Goal: Task Accomplishment & Management: Manage account settings

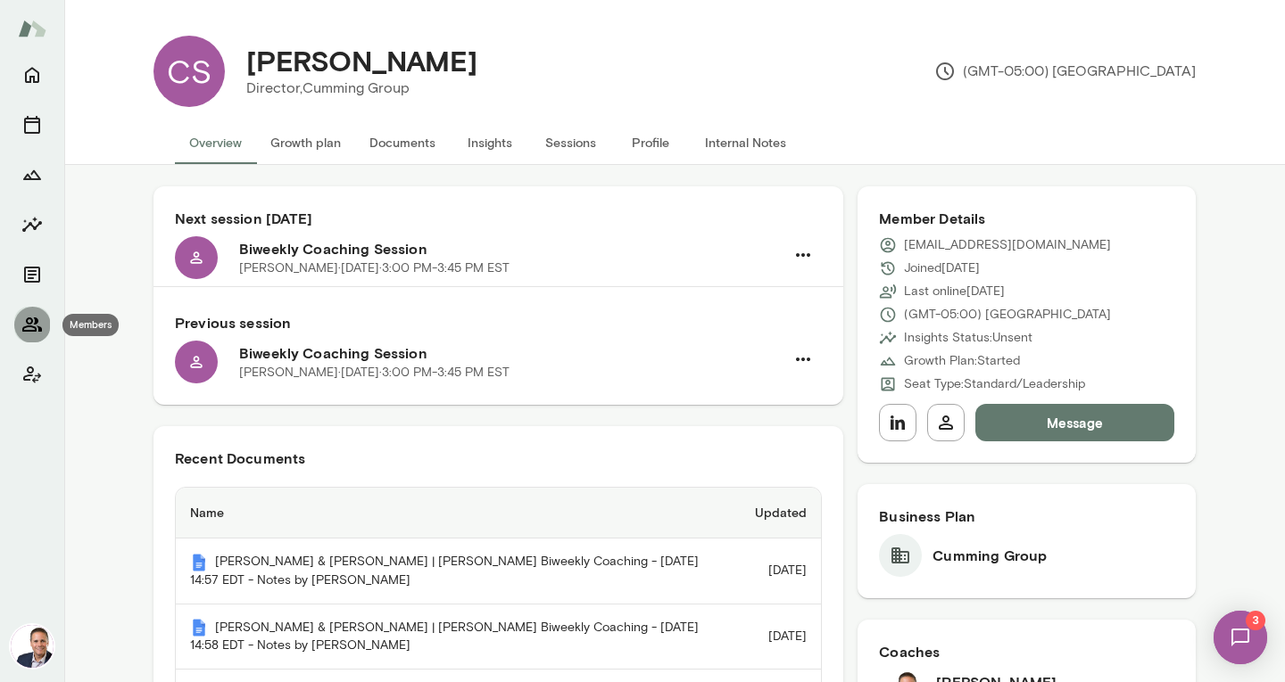
click at [32, 324] on icon "Members" at bounding box center [31, 324] width 21 height 21
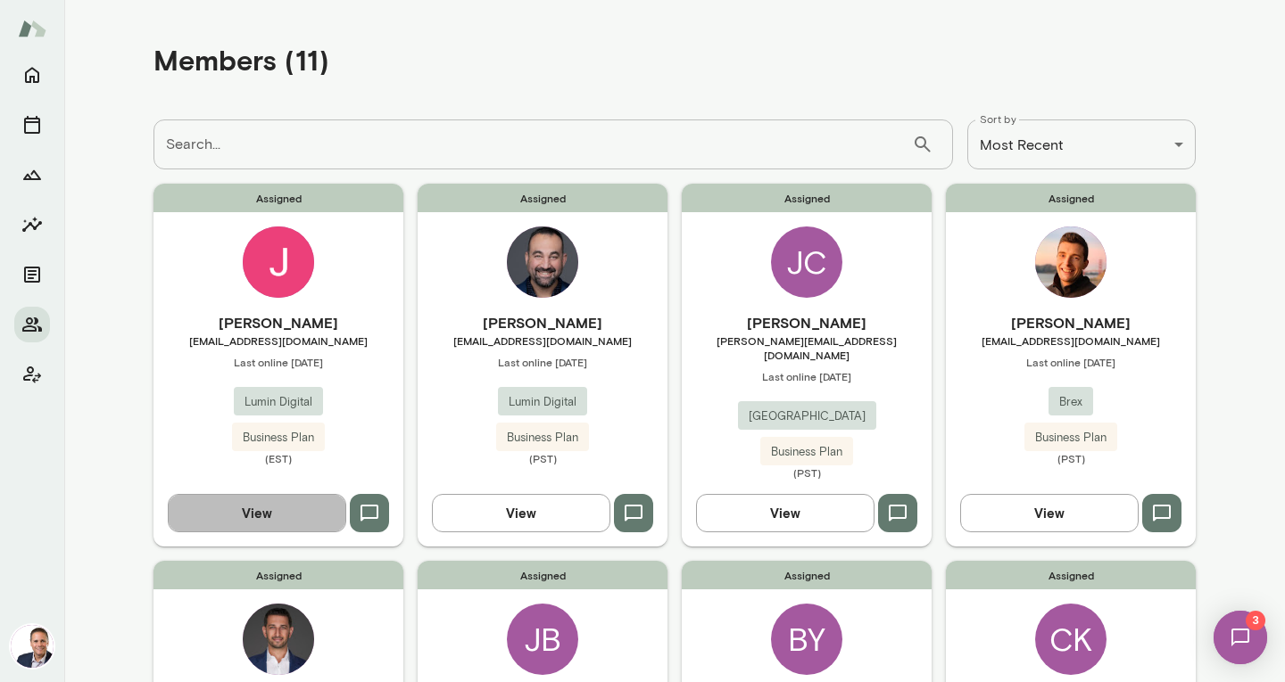
click at [278, 498] on button "View" at bounding box center [257, 512] width 178 height 37
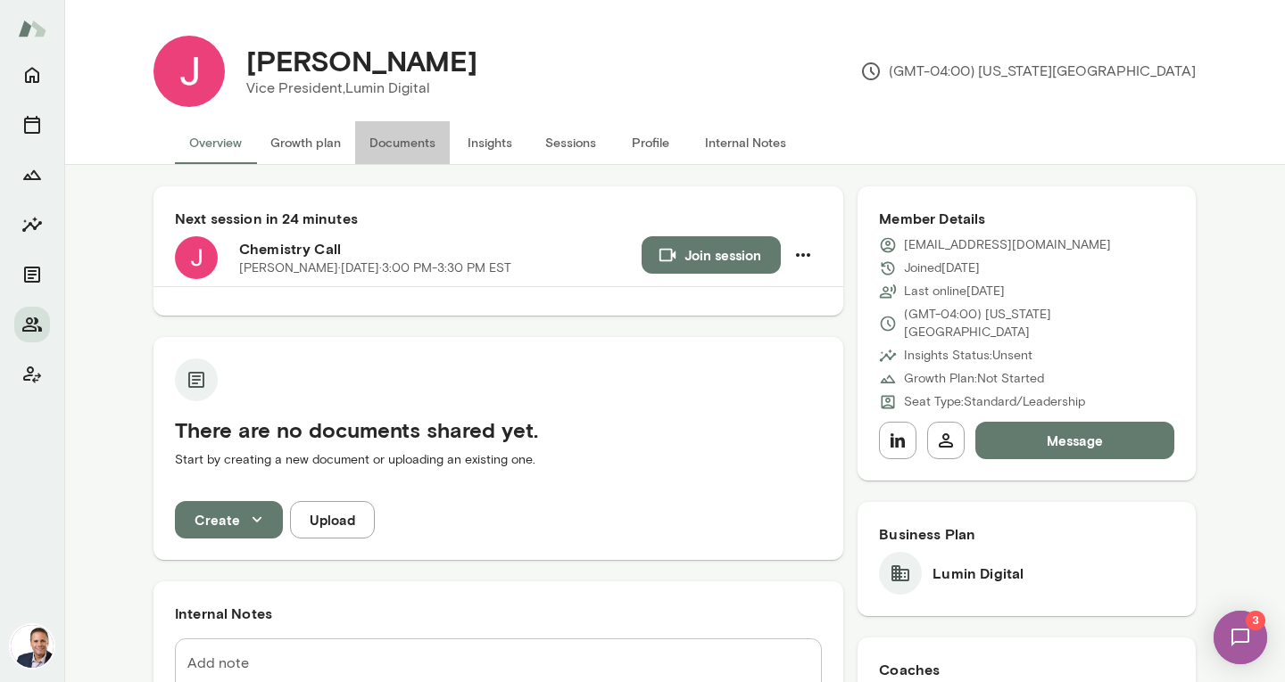
click at [415, 140] on button "Documents" at bounding box center [402, 142] width 95 height 43
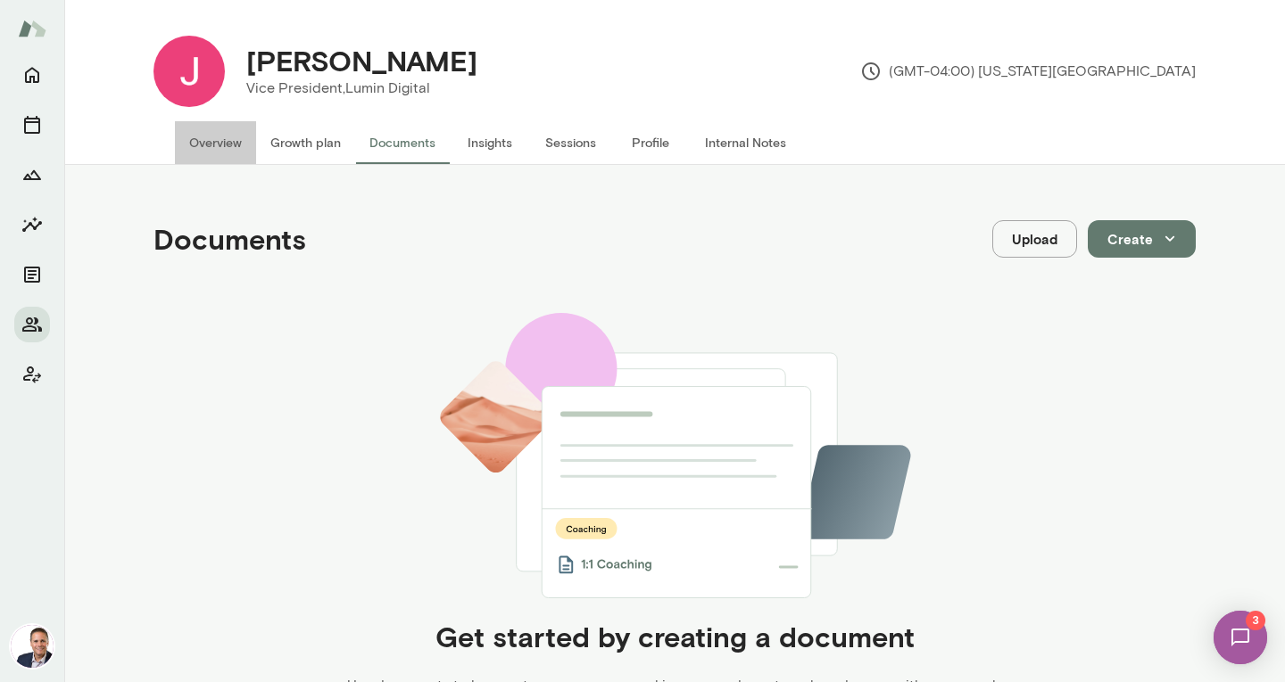
click at [210, 141] on button "Overview" at bounding box center [215, 142] width 81 height 43
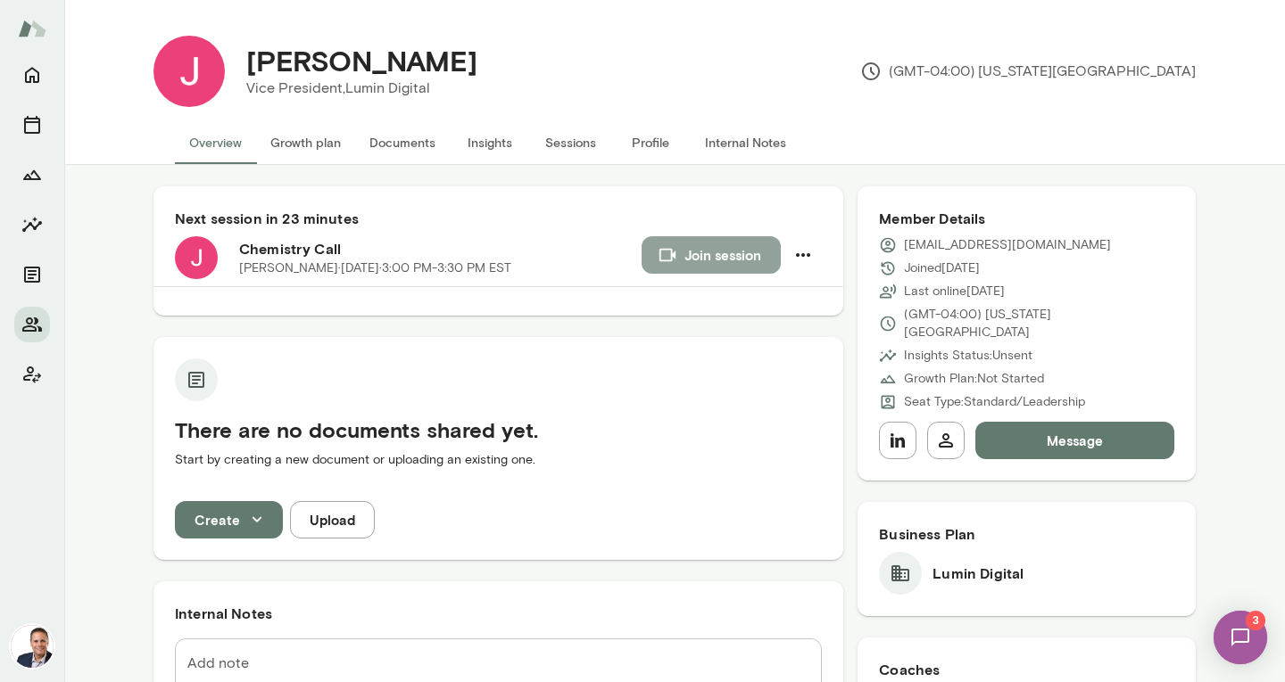
click at [697, 251] on button "Join session" at bounding box center [710, 254] width 139 height 37
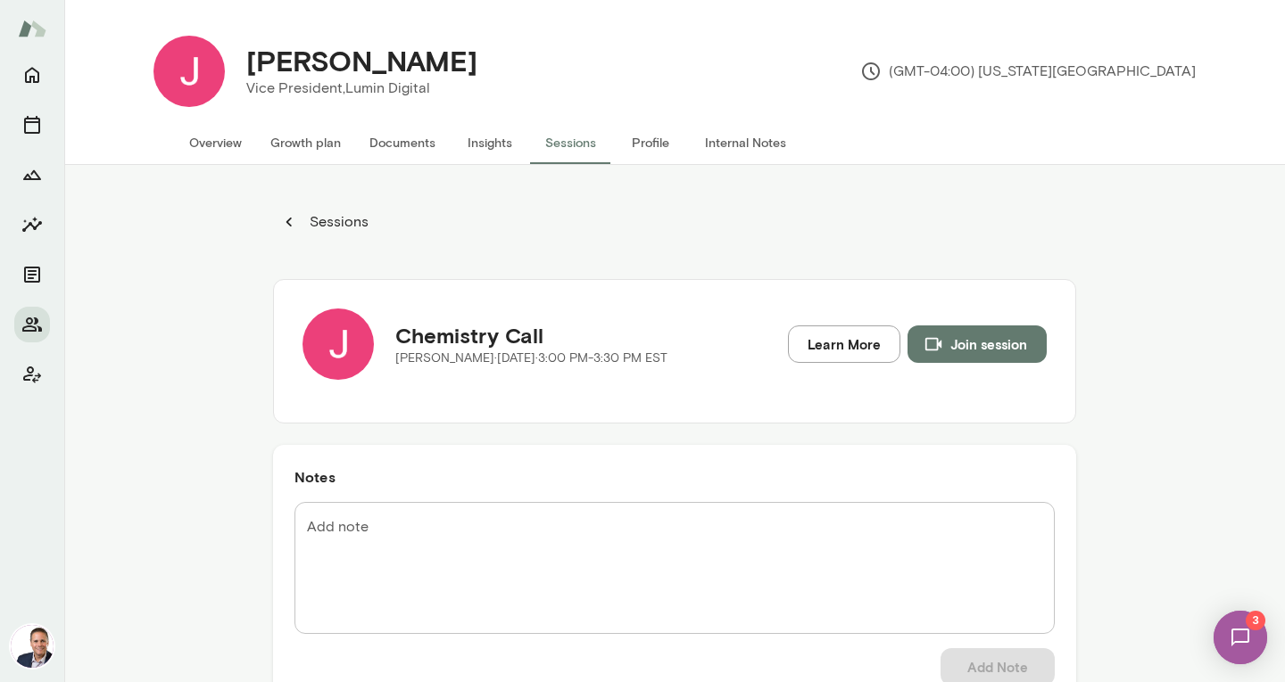
click at [178, 269] on div "Sessions Chemistry Call [PERSON_NAME][DATE] · 3:00 PM-3:30 PM EST Learn More Jo…" at bounding box center [674, 506] width 1220 height 682
click at [214, 152] on button "Overview" at bounding box center [215, 142] width 81 height 43
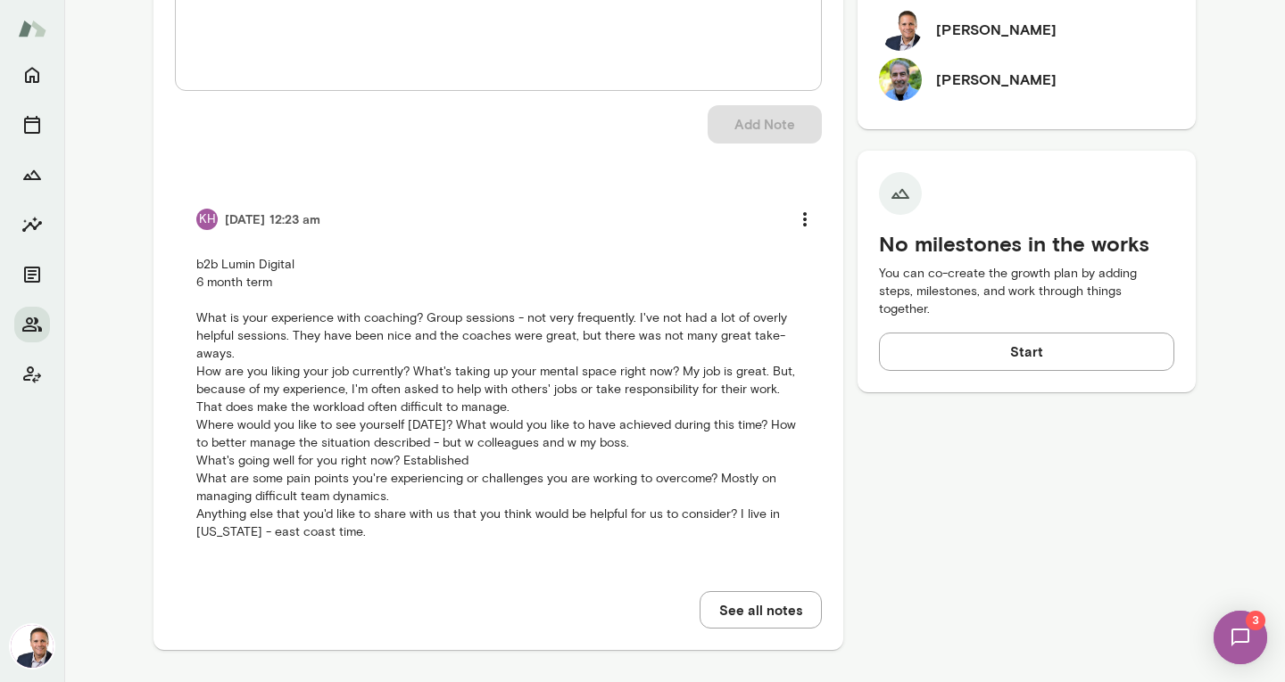
scroll to position [691, 0]
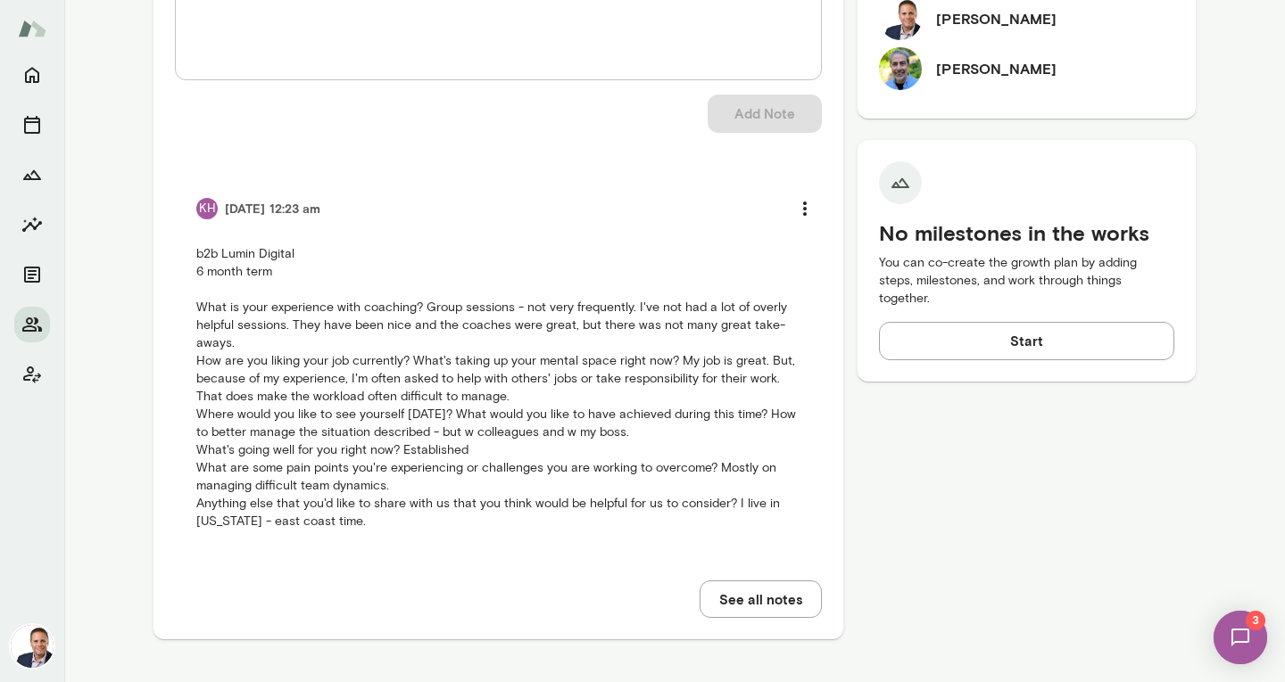
click at [426, 376] on p "b2b Lumin Digital 6 month term What is your experience with coaching? Group ses…" at bounding box center [498, 387] width 604 height 285
